Goal: Book appointment/travel/reservation

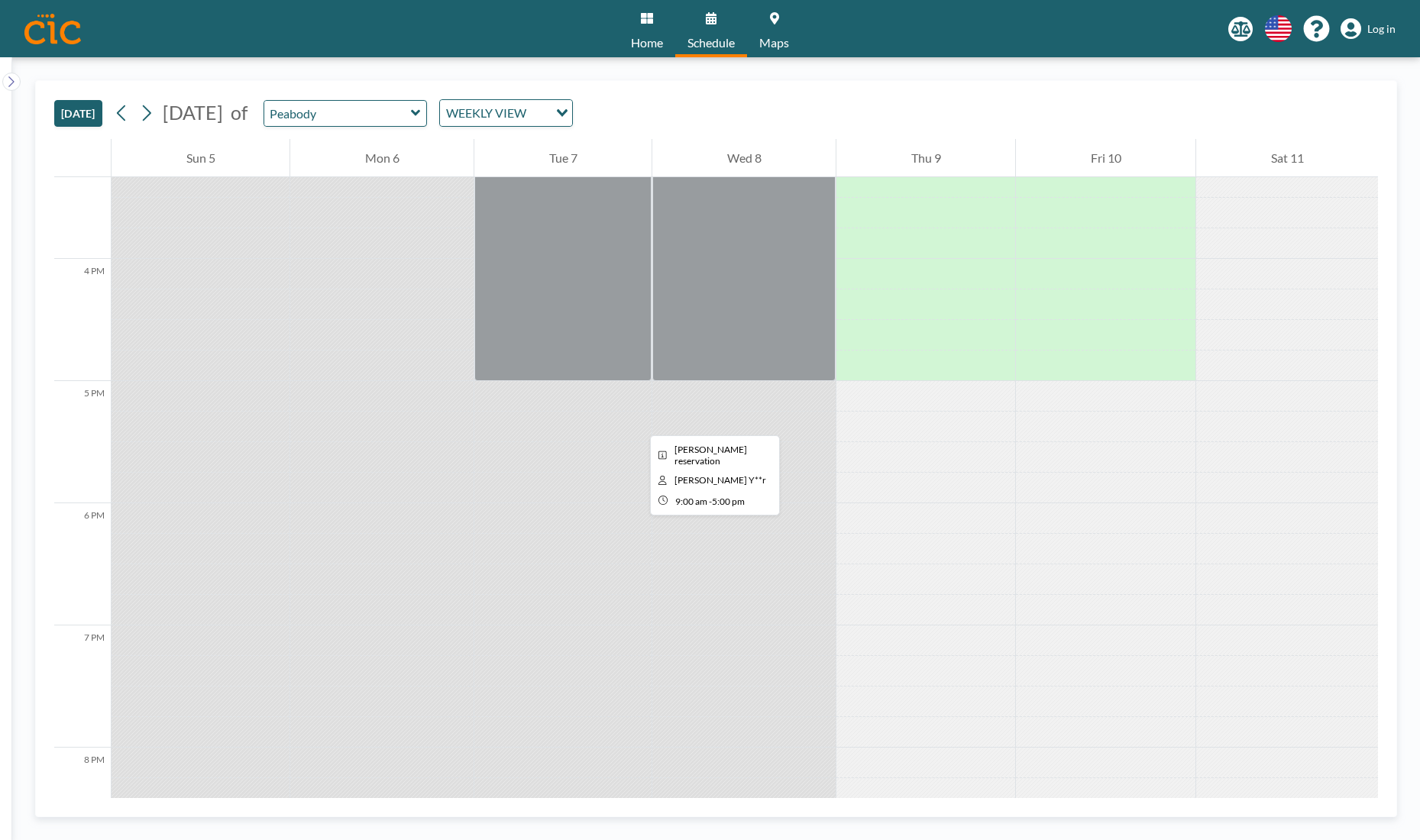
scroll to position [1879, 0]
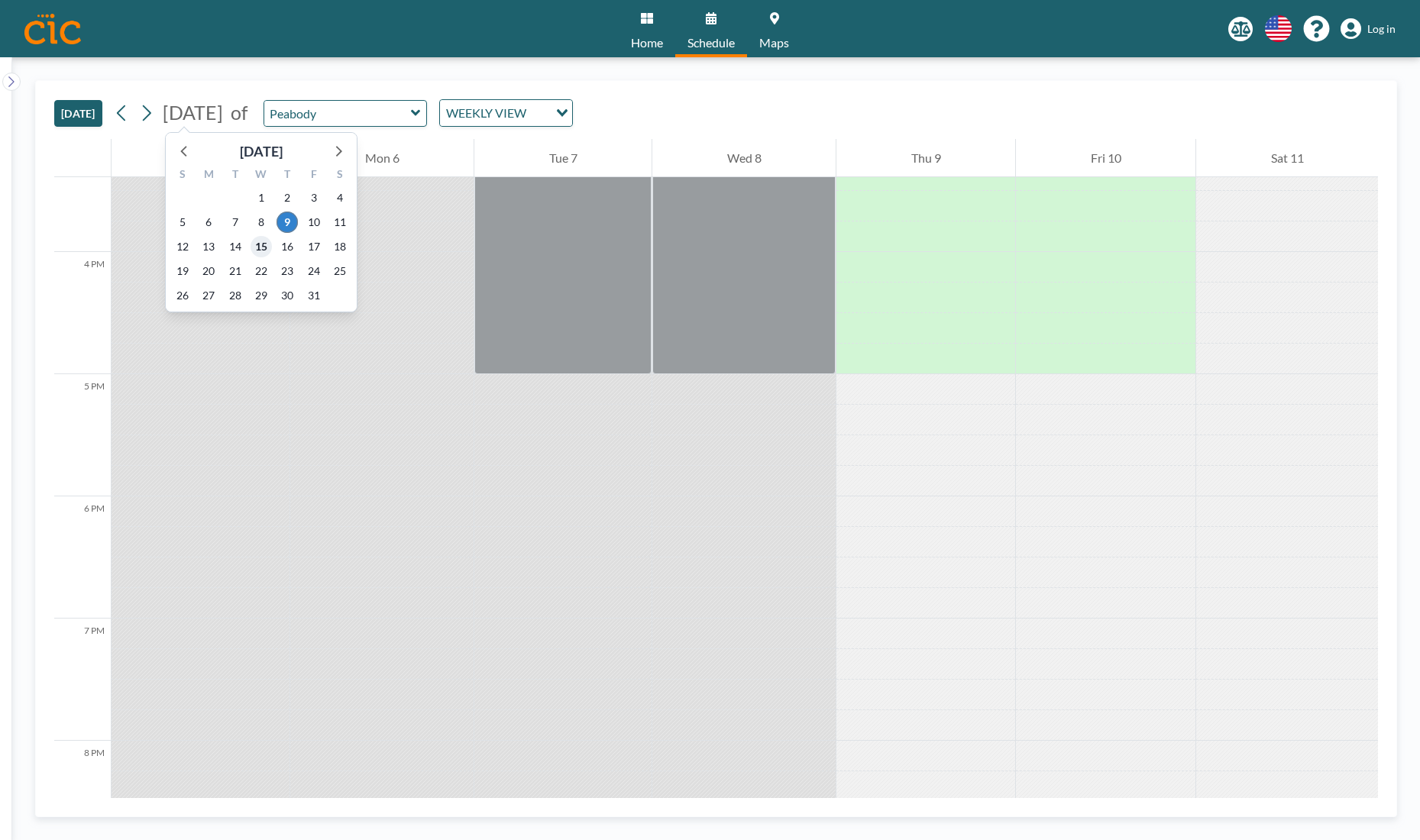
click at [265, 242] on span "15" at bounding box center [261, 246] width 22 height 22
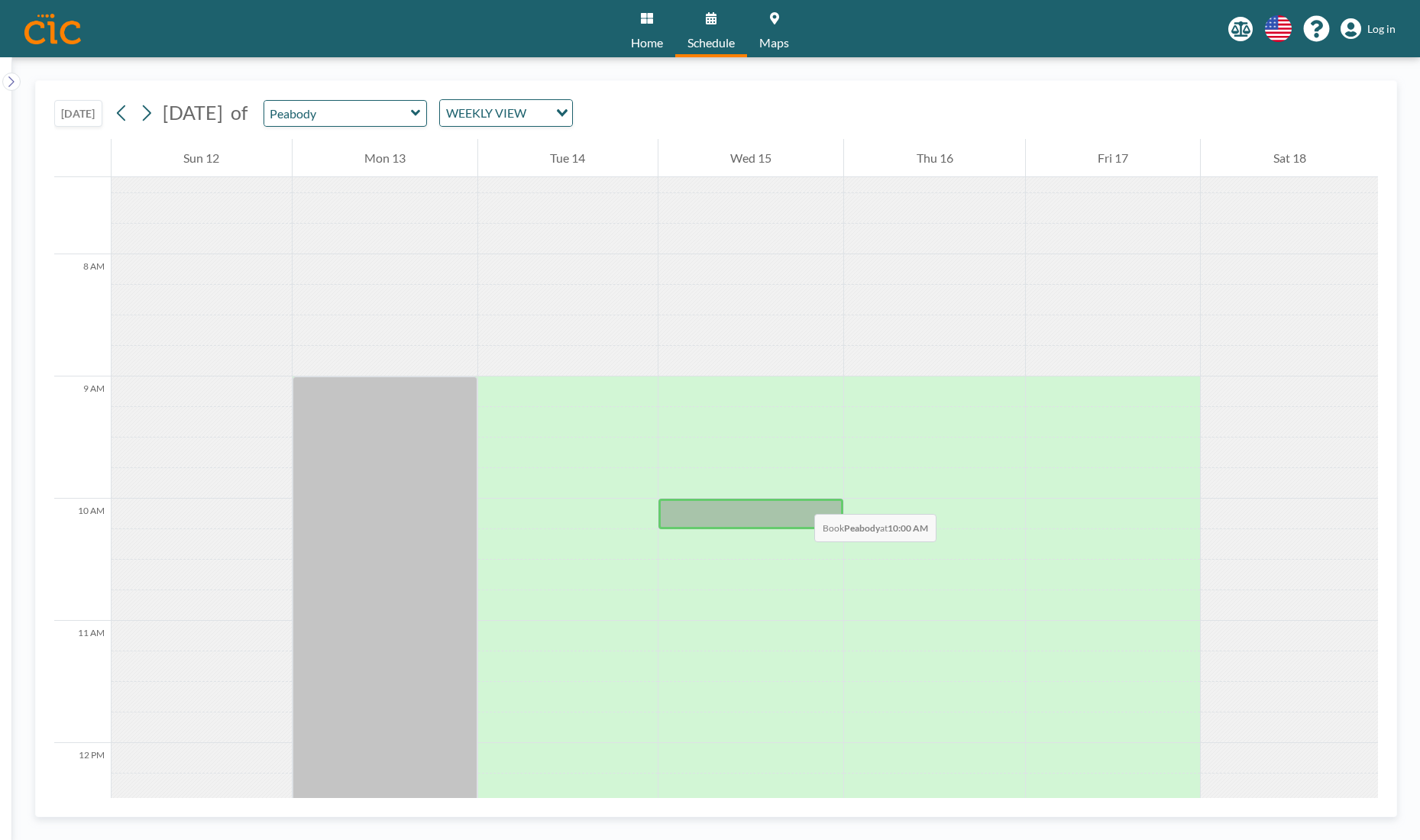
scroll to position [903, 0]
click at [773, 513] on div at bounding box center [751, 510] width 186 height 31
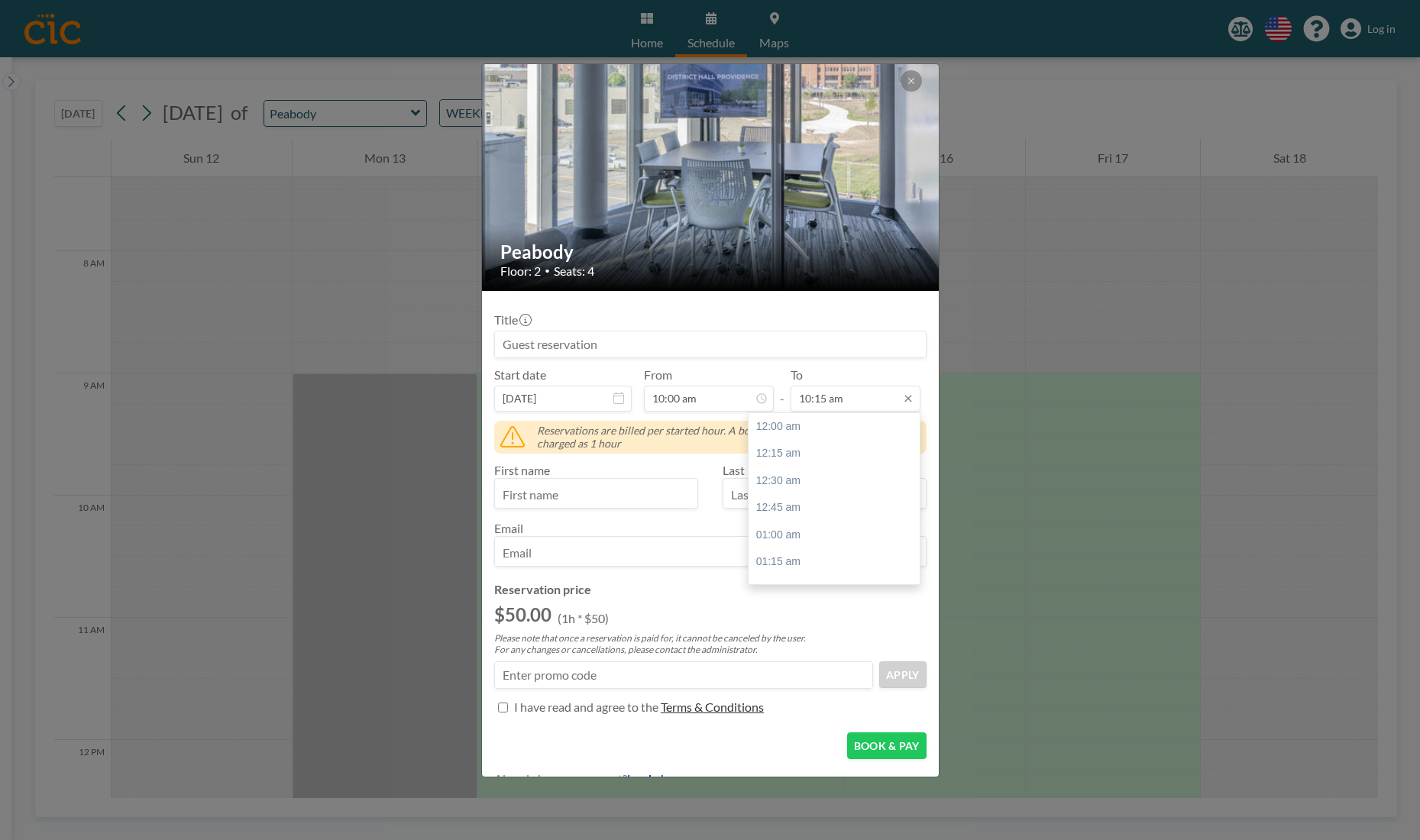
scroll to position [1096, 0]
click at [834, 400] on input "10:15 am" at bounding box center [855, 399] width 130 height 26
click at [811, 549] on div "03:00 pm" at bounding box center [834, 563] width 171 height 28
type input "03:00 pm"
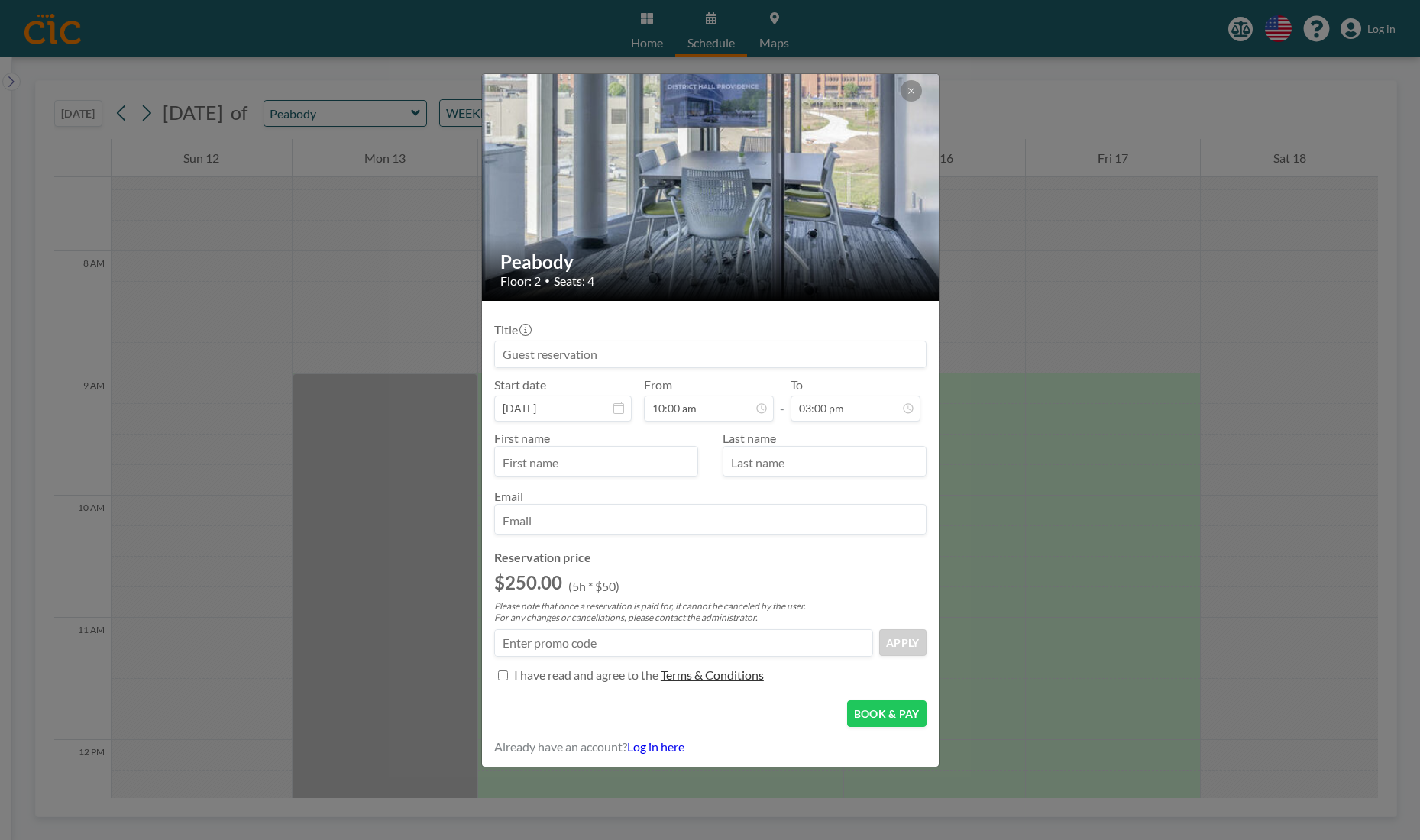
click at [598, 343] on input at bounding box center [710, 354] width 431 height 26
type input "Skydio - Channel Offsite"
click at [792, 534] on div "First name Last name Email" at bounding box center [710, 481] width 432 height 120
type input "[PERSON_NAME]"
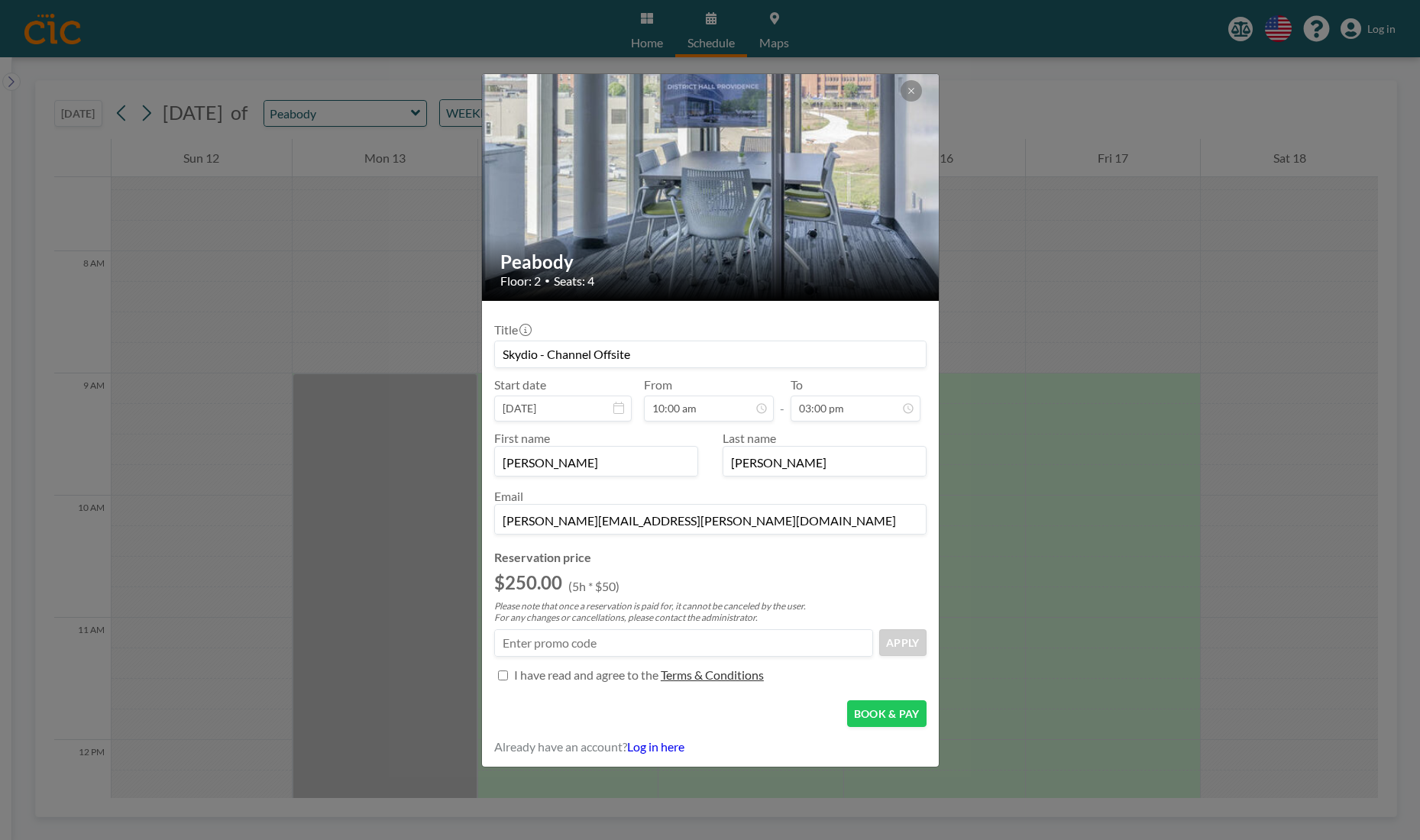
type input "[PERSON_NAME][EMAIL_ADDRESS][PERSON_NAME][DOMAIN_NAME]"
click at [602, 674] on p "I have read and agree to the" at bounding box center [586, 675] width 144 height 16
checkbox input "true"
click at [878, 717] on button "BOOK & PAY" at bounding box center [886, 713] width 79 height 27
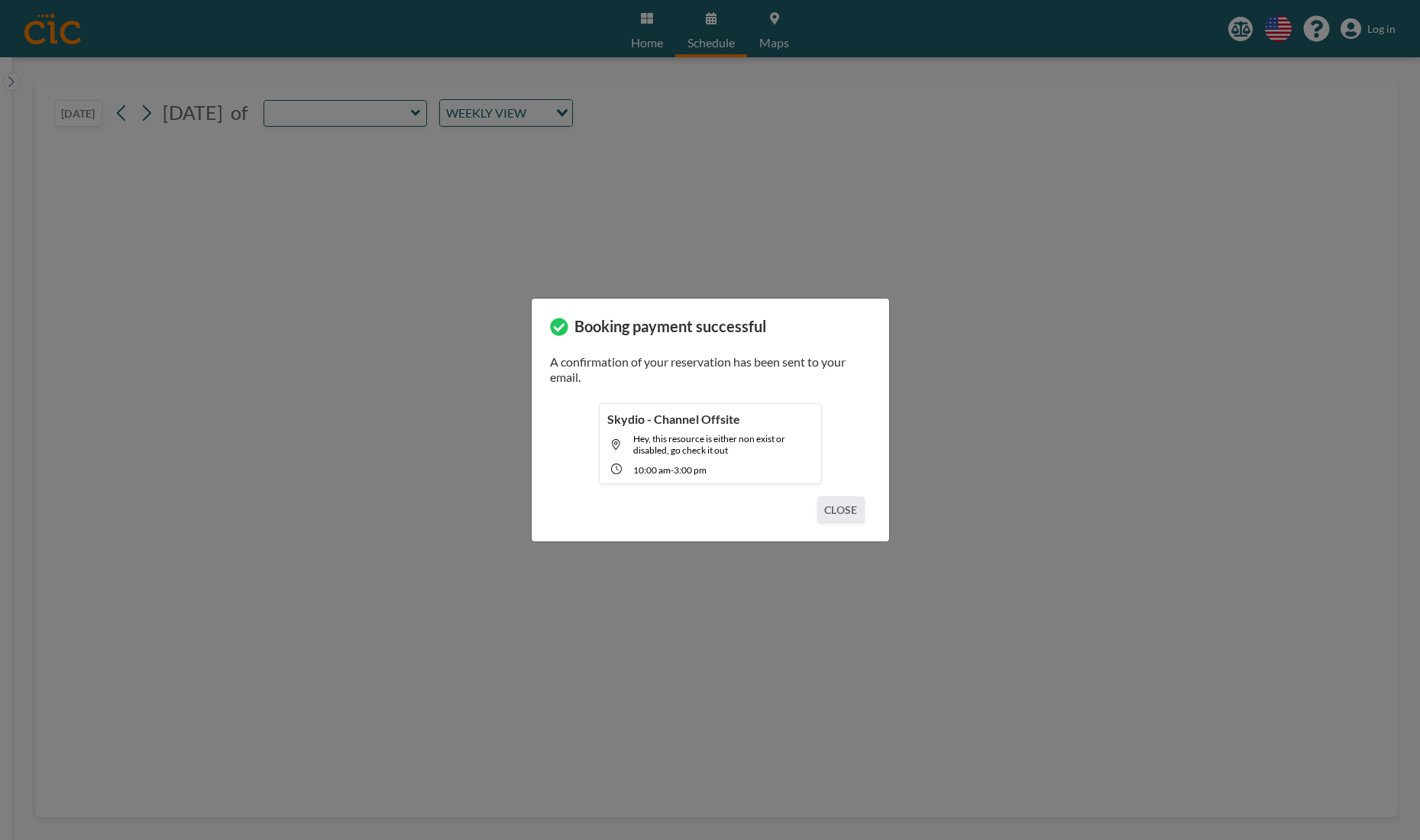
type input "Peabody"
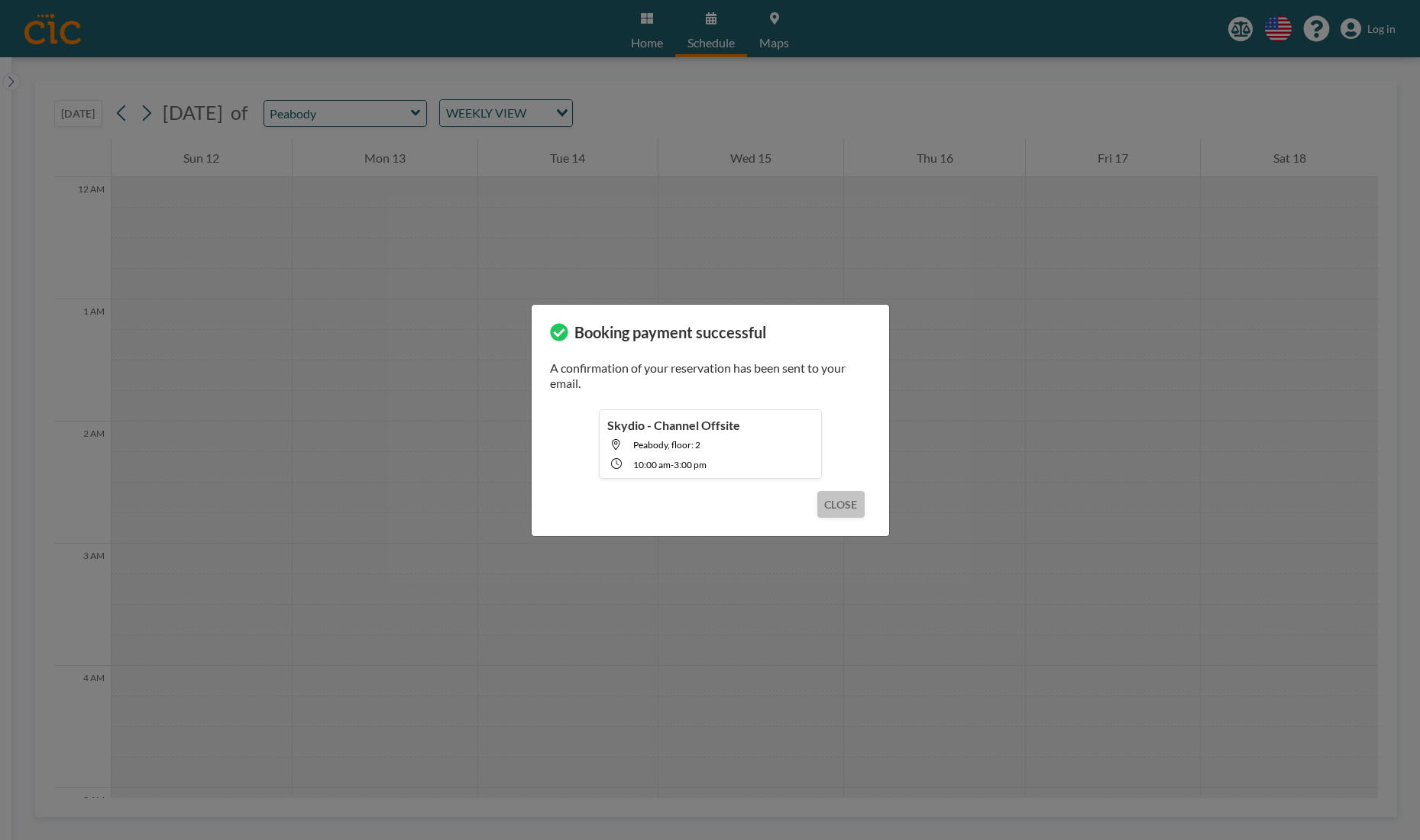
click at [857, 503] on button "CLOSE" at bounding box center [840, 504] width 46 height 27
